Goal: Task Accomplishment & Management: Use online tool/utility

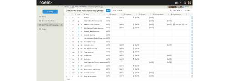
scroll to position [0, 847]
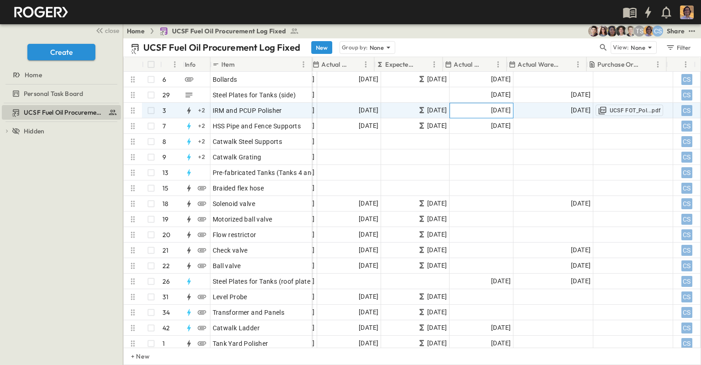
click at [491, 106] on span "[DATE]" at bounding box center [501, 110] width 20 height 10
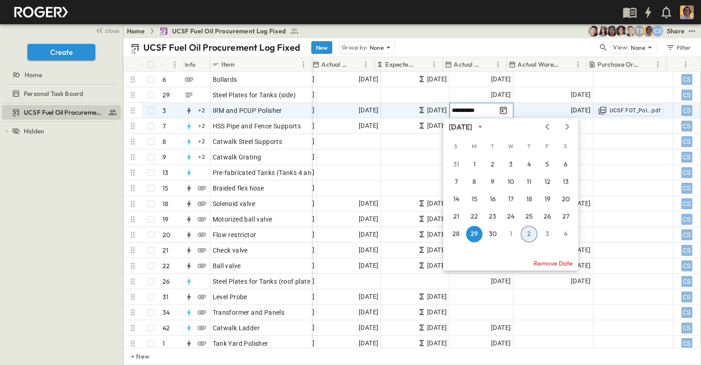
click at [500, 111] on icon "Tracking Date Menu" at bounding box center [503, 110] width 9 height 9
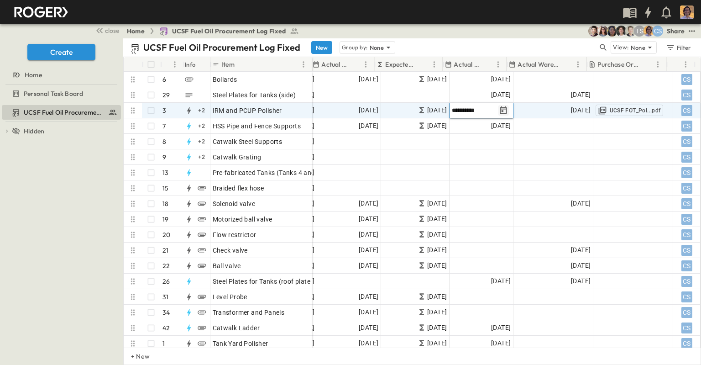
click at [500, 111] on icon "Tracking Date Menu" at bounding box center [503, 110] width 9 height 9
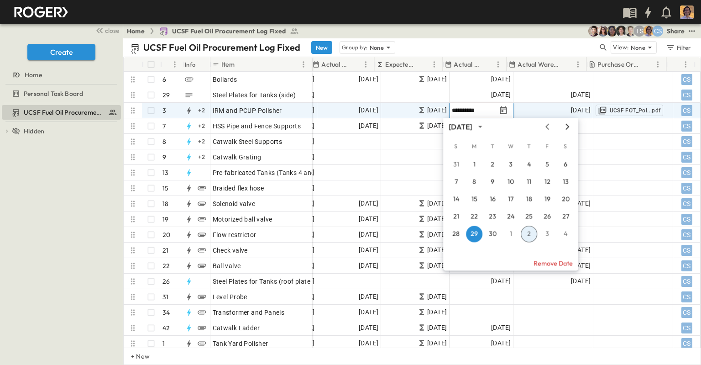
click at [564, 126] on icon "Next month" at bounding box center [567, 126] width 11 height 7
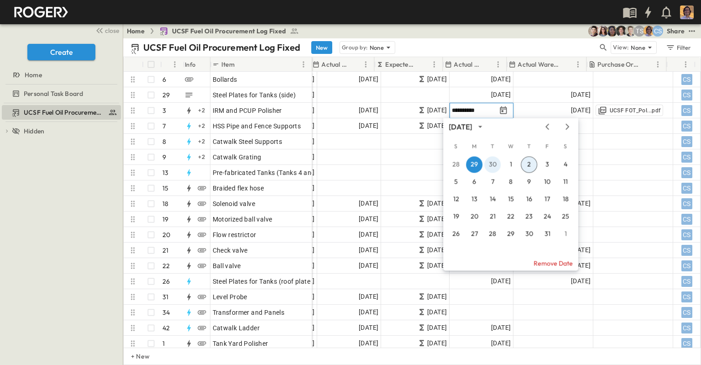
click at [494, 163] on button "30" at bounding box center [492, 164] width 16 height 16
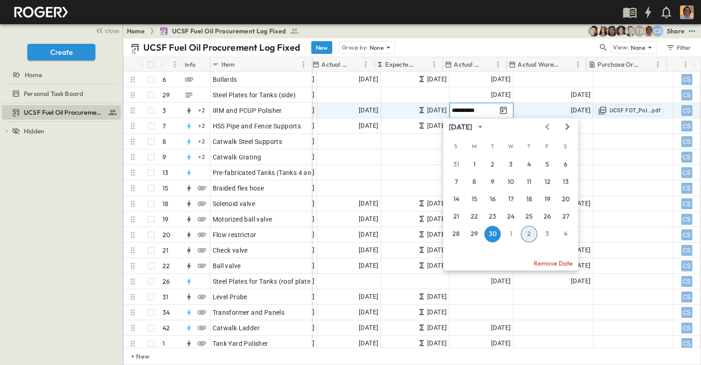
click at [564, 126] on icon "Next month" at bounding box center [567, 126] width 11 height 7
click at [492, 180] on button "7" at bounding box center [492, 181] width 16 height 16
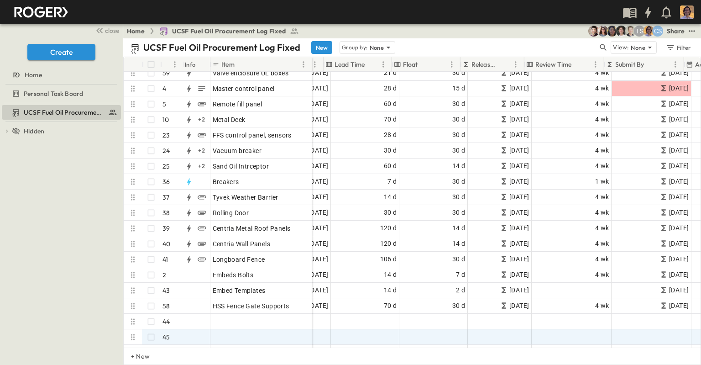
scroll to position [456, 464]
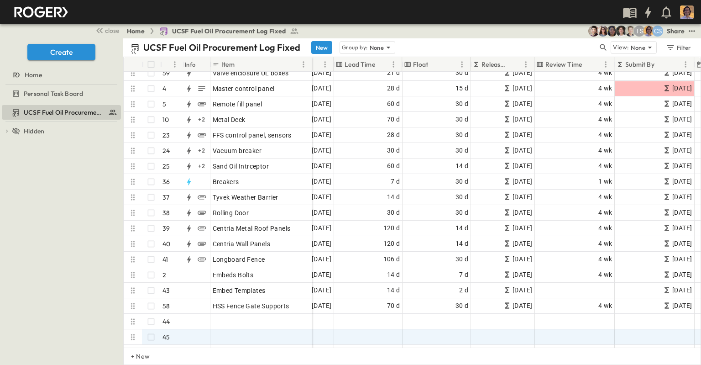
drag, startPoint x: 462, startPoint y: 347, endPoint x: 345, endPoint y: 339, distance: 117.5
click at [345, 339] on div "IRM and PCUP Polisher 3 + 2 OPEN IRM and PCUP Polisher Lighting 33 + 2 OPEN Lig…" at bounding box center [369, 96] width 1418 height 962
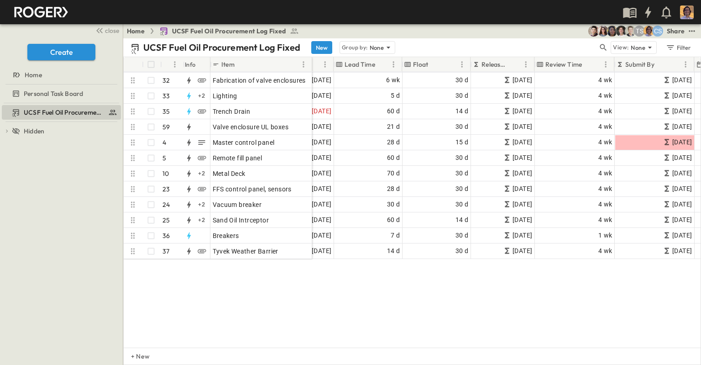
scroll to position [274, 464]
